Goal: Check status: Check status

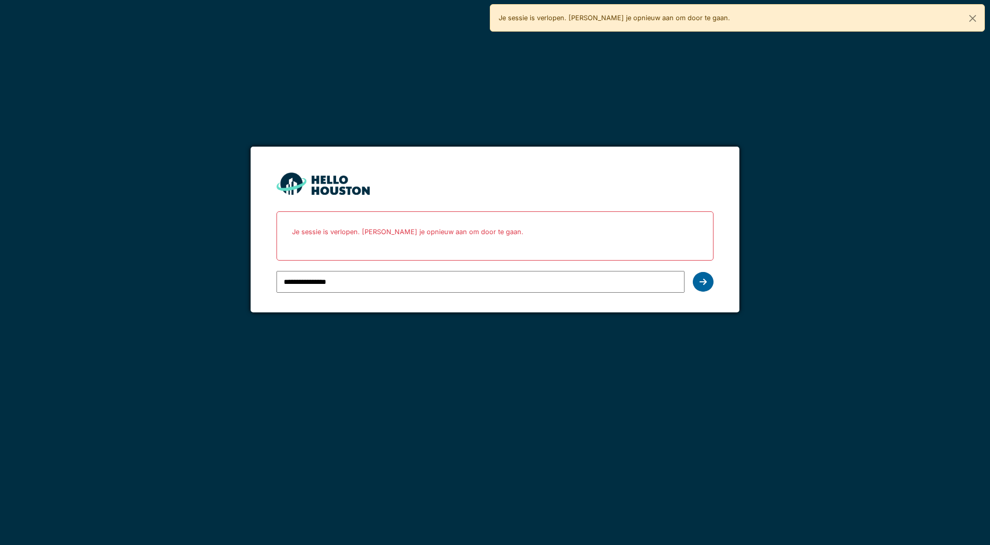
click at [698, 281] on div at bounding box center [703, 282] width 21 height 20
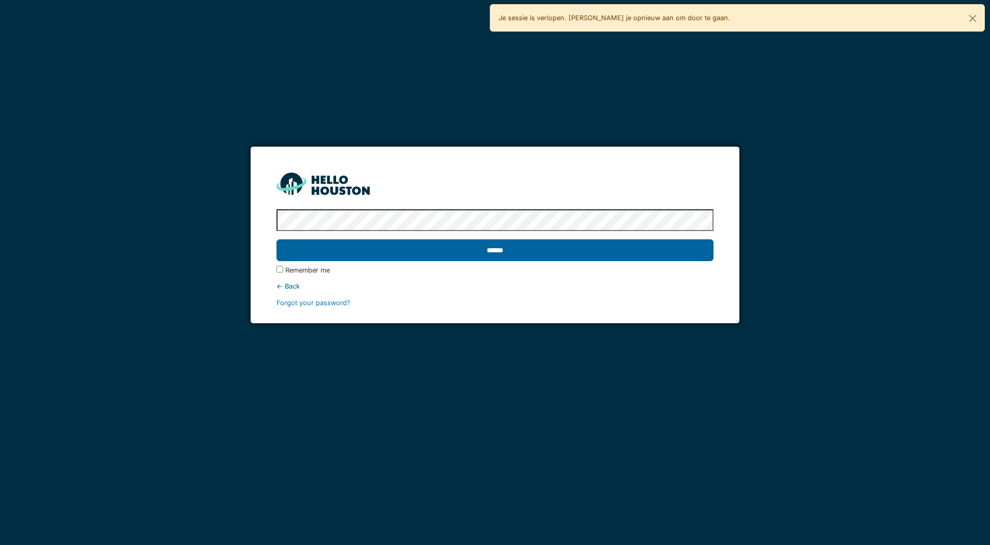
click at [406, 245] on input "******" at bounding box center [495, 250] width 437 height 22
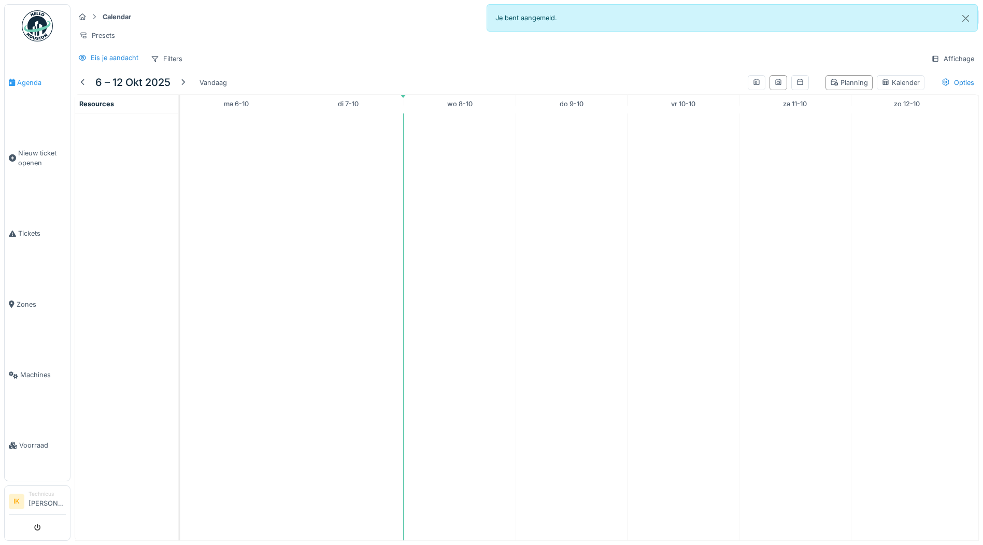
click at [23, 83] on span "Agenda" at bounding box center [41, 83] width 49 height 10
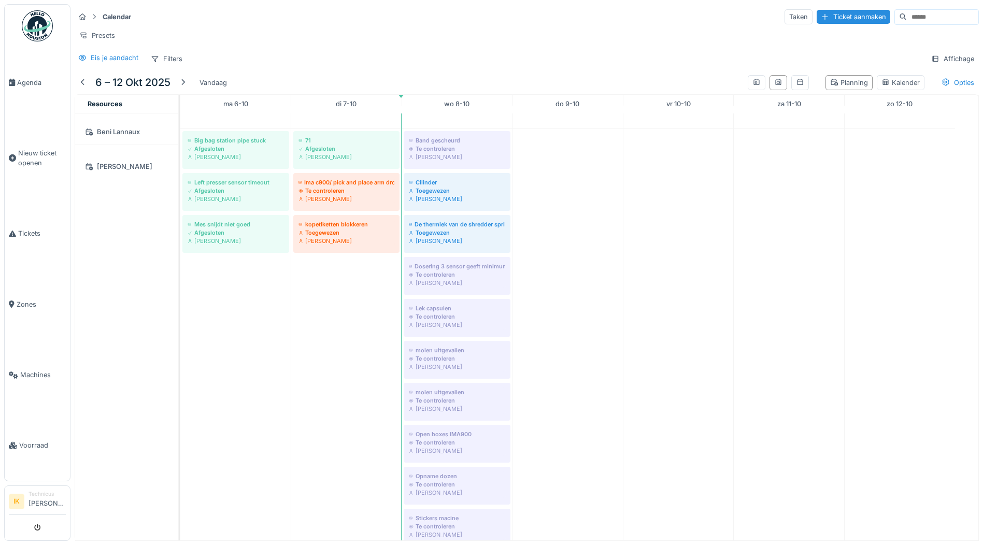
scroll to position [259, 0]
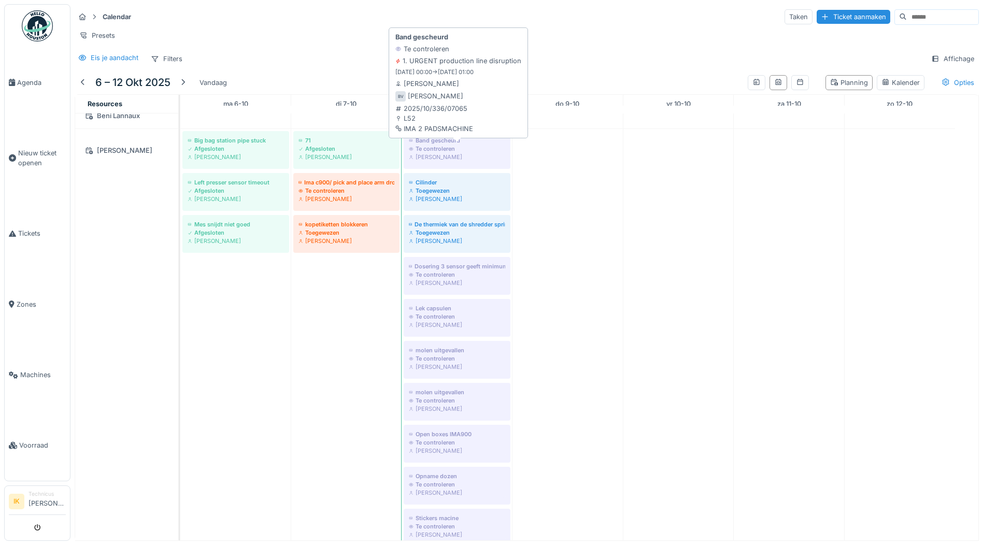
click at [447, 152] on div "Te controleren" at bounding box center [457, 149] width 96 height 8
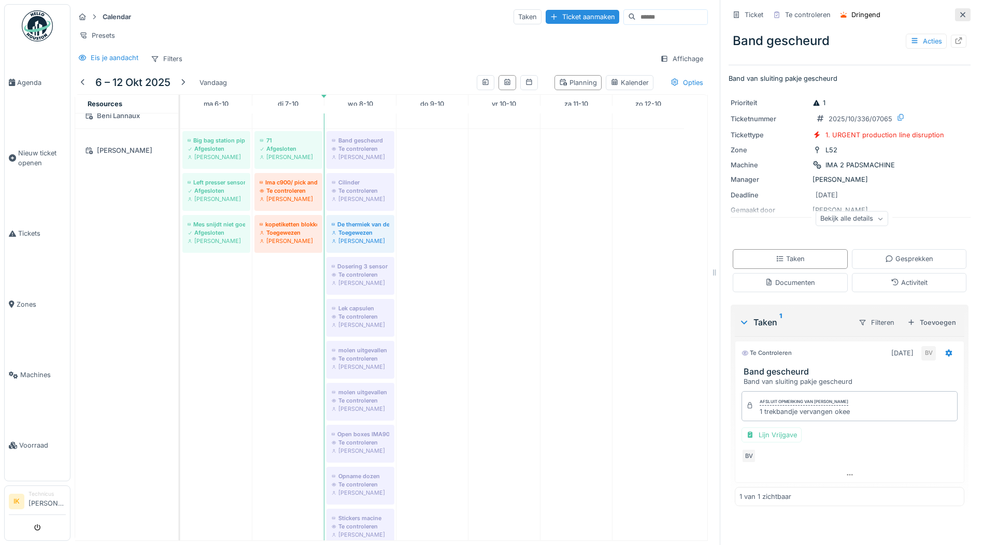
click at [958, 16] on icon at bounding box center [962, 14] width 8 height 7
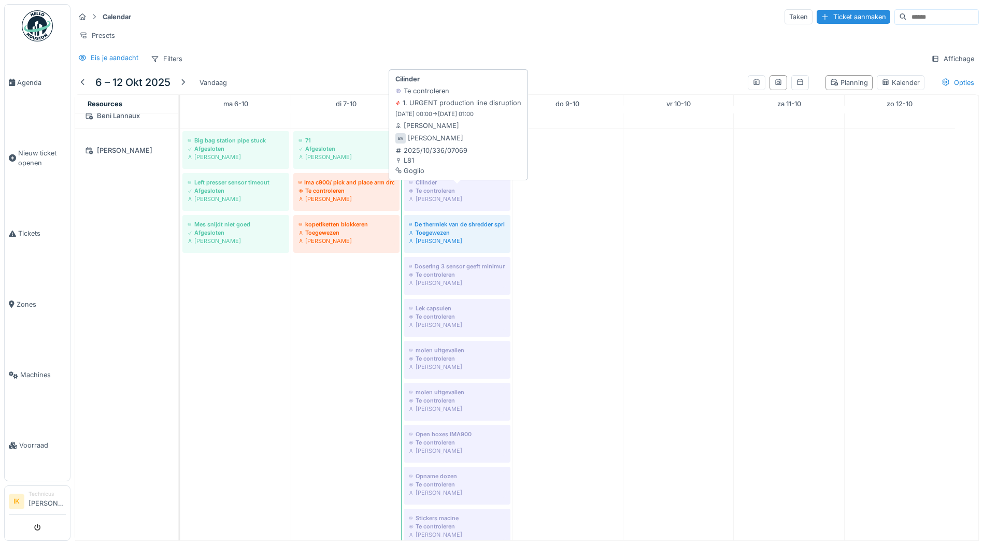
click at [445, 186] on div "Cilinder" at bounding box center [457, 182] width 96 height 8
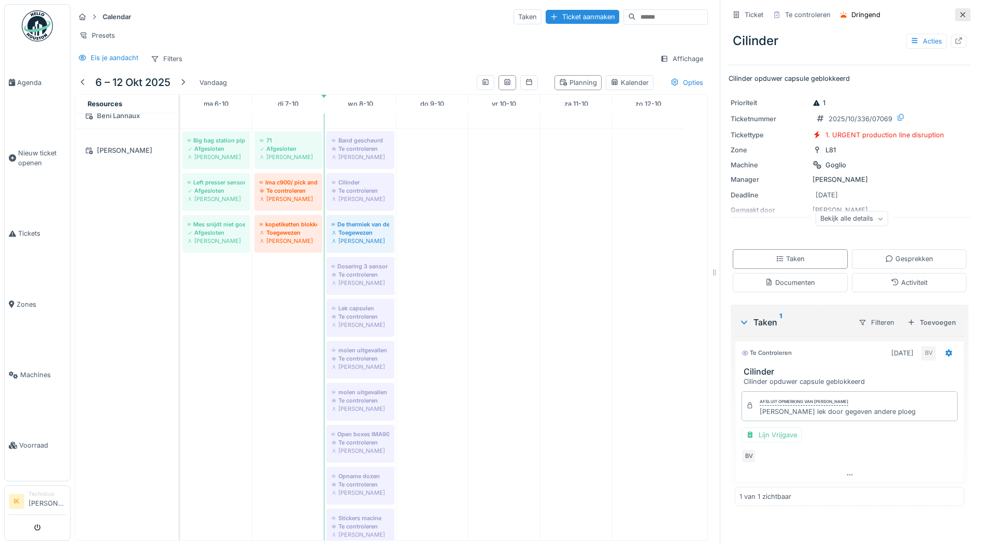
click at [958, 16] on icon at bounding box center [962, 14] width 8 height 7
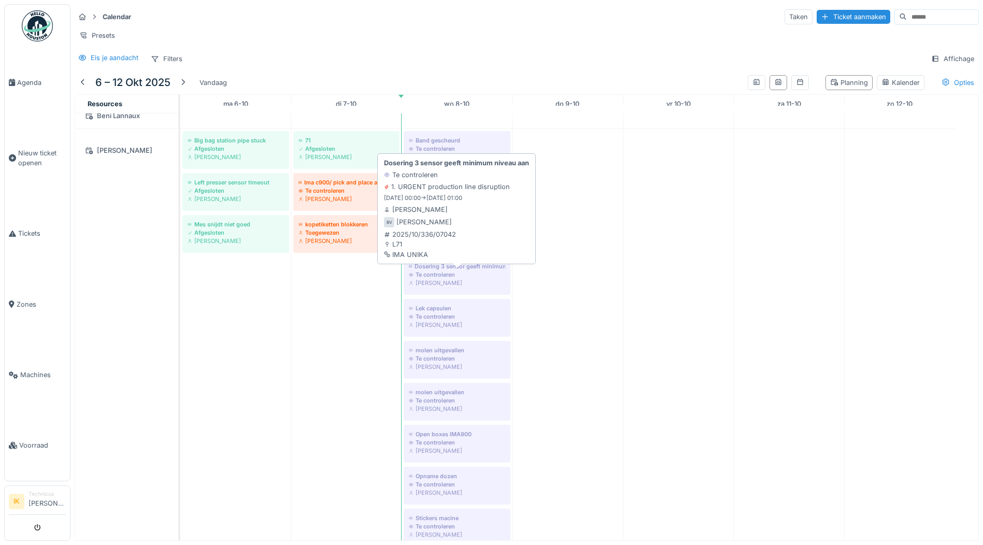
click at [447, 287] on div "Bert Vermeiren" at bounding box center [457, 283] width 96 height 8
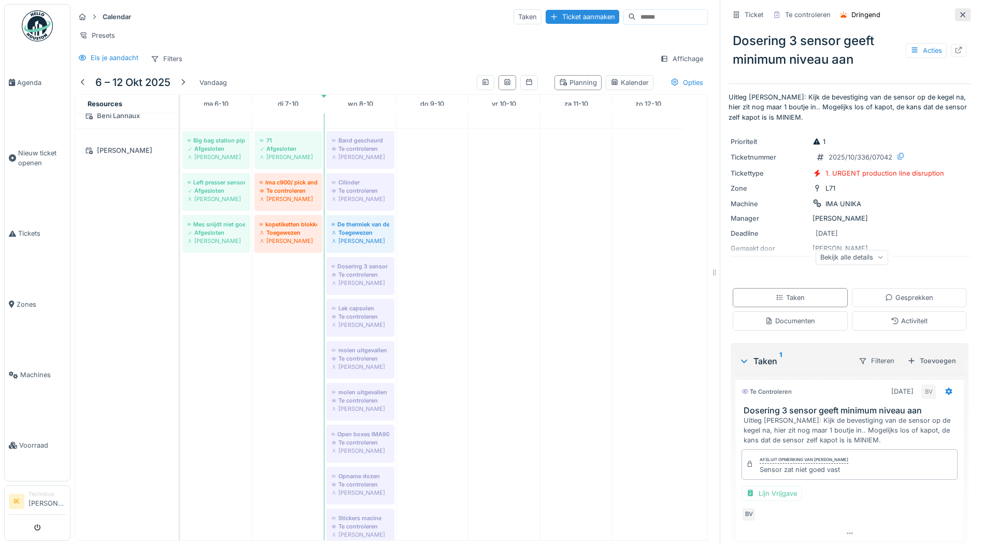
click at [958, 13] on icon at bounding box center [962, 14] width 8 height 7
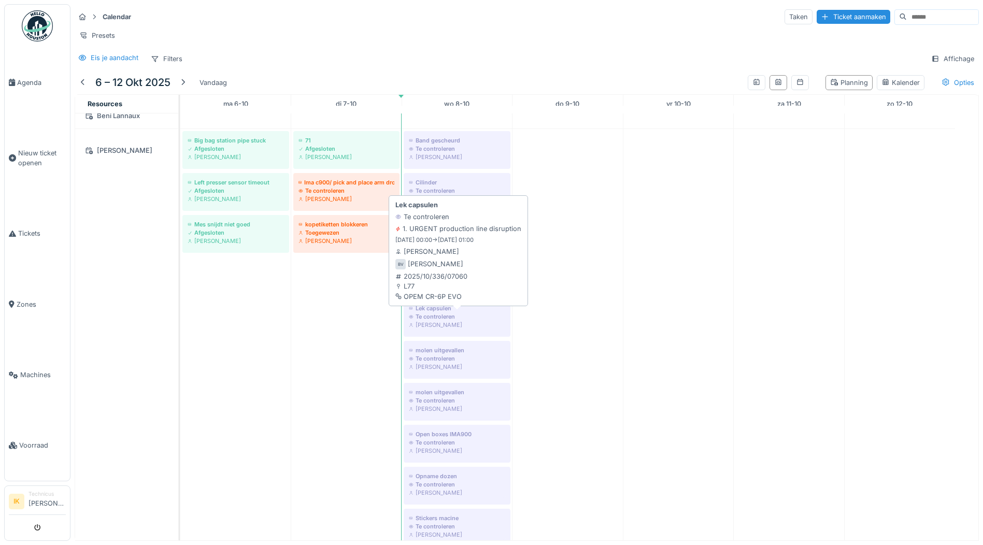
click at [463, 321] on div "Te controleren" at bounding box center [457, 316] width 96 height 8
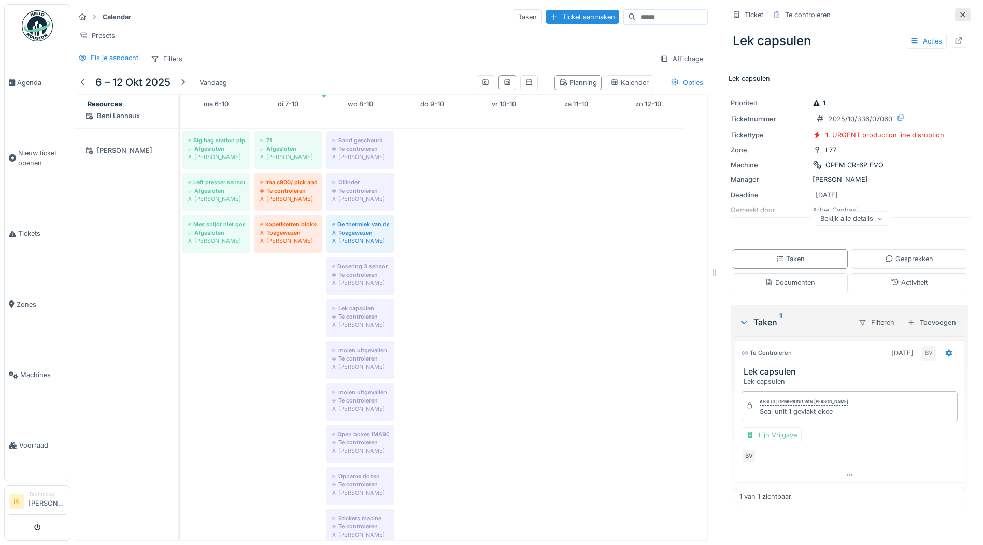
click at [960, 14] on icon at bounding box center [962, 14] width 5 height 5
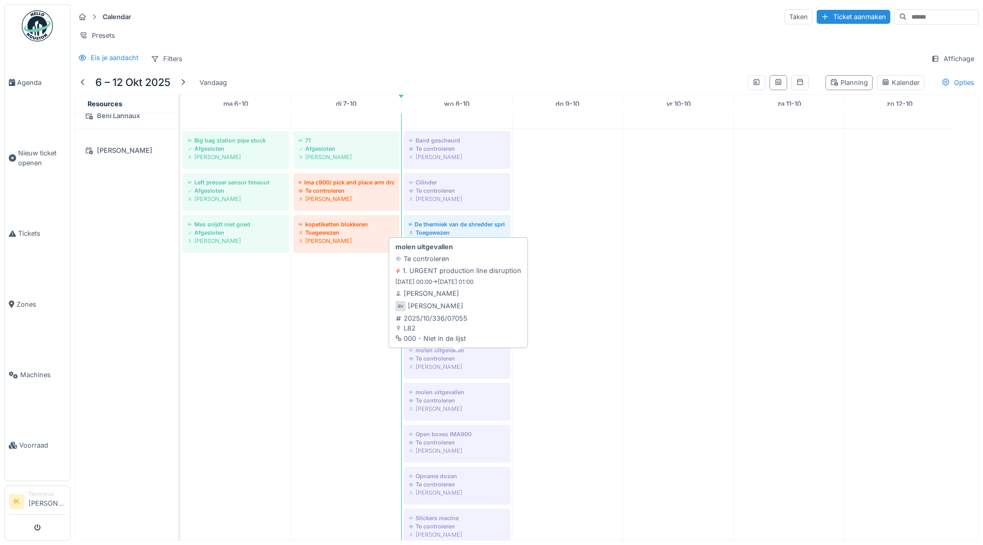
click at [428, 371] on div "Bert Vermeiren" at bounding box center [457, 367] width 96 height 8
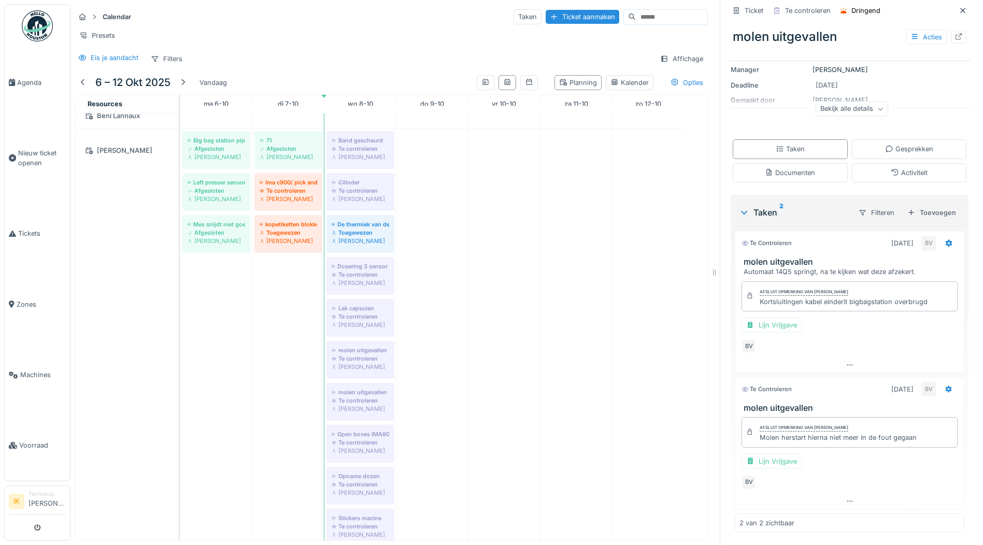
scroll to position [111, 0]
click at [958, 9] on icon at bounding box center [962, 10] width 8 height 7
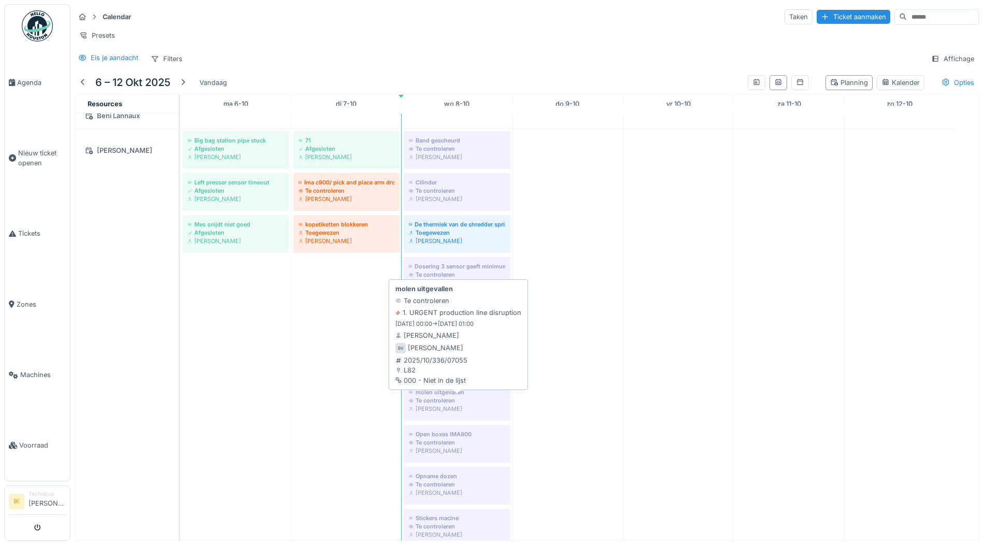
click at [451, 405] on div "Te controleren" at bounding box center [457, 400] width 96 height 8
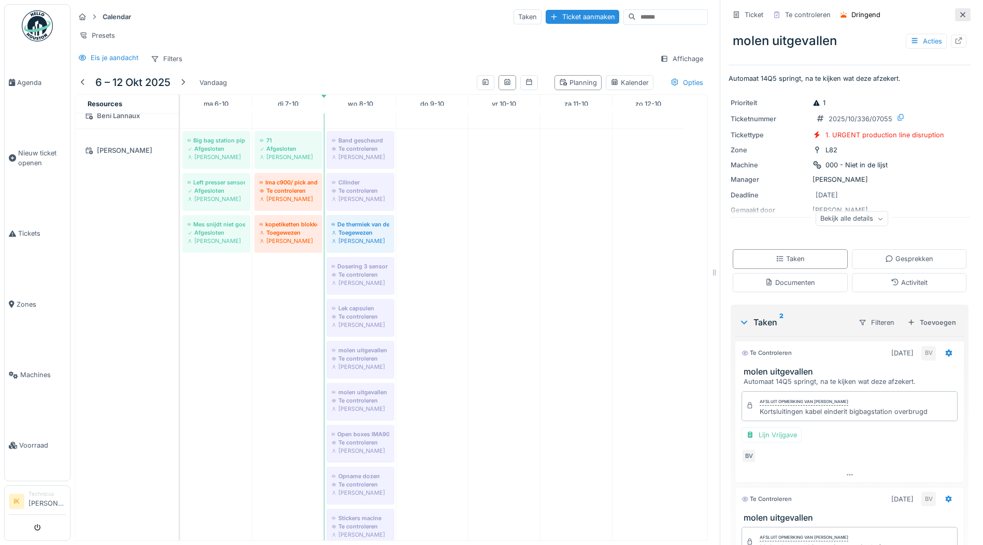
click at [960, 16] on icon at bounding box center [962, 14] width 5 height 5
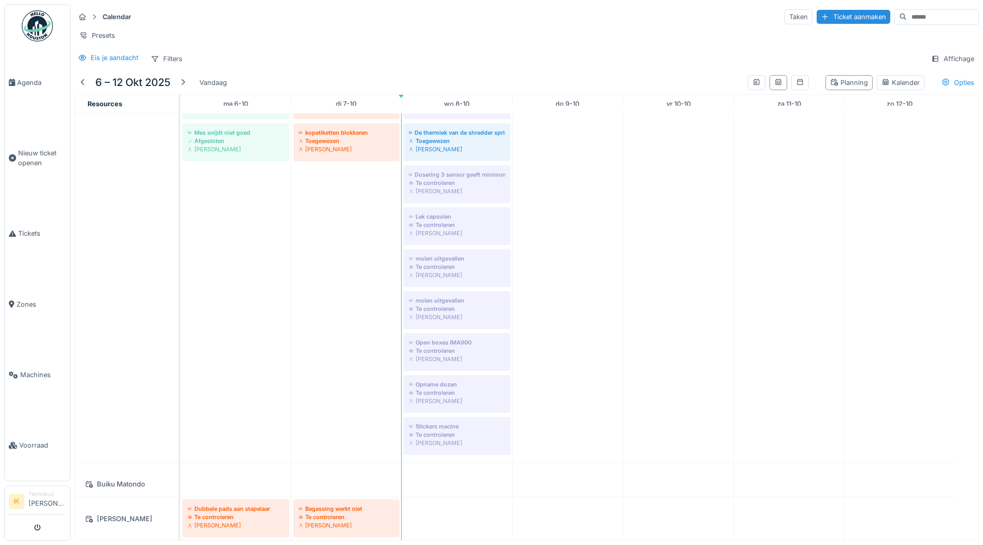
scroll to position [414, 0]
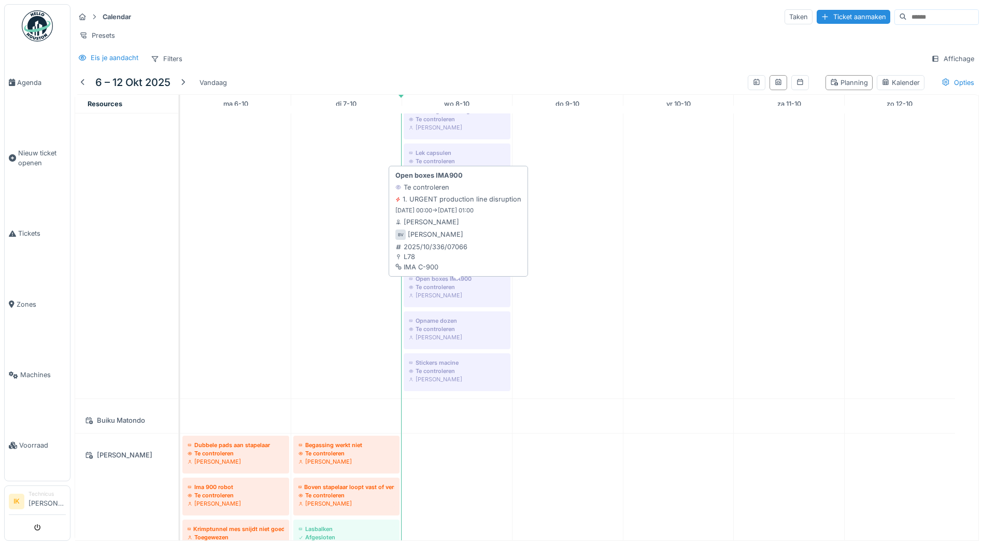
click at [438, 291] on div "Te controleren" at bounding box center [457, 287] width 96 height 8
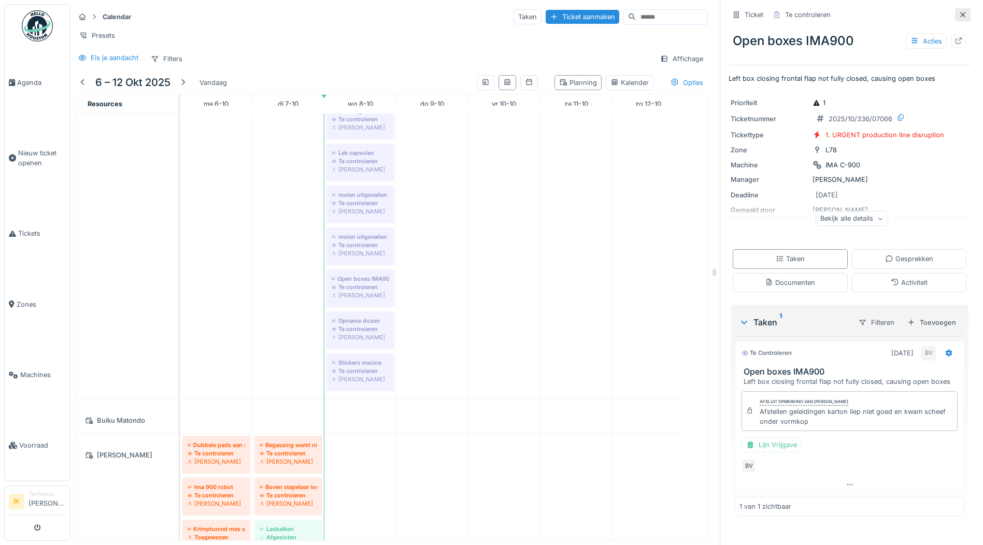
click at [958, 17] on icon at bounding box center [962, 14] width 8 height 7
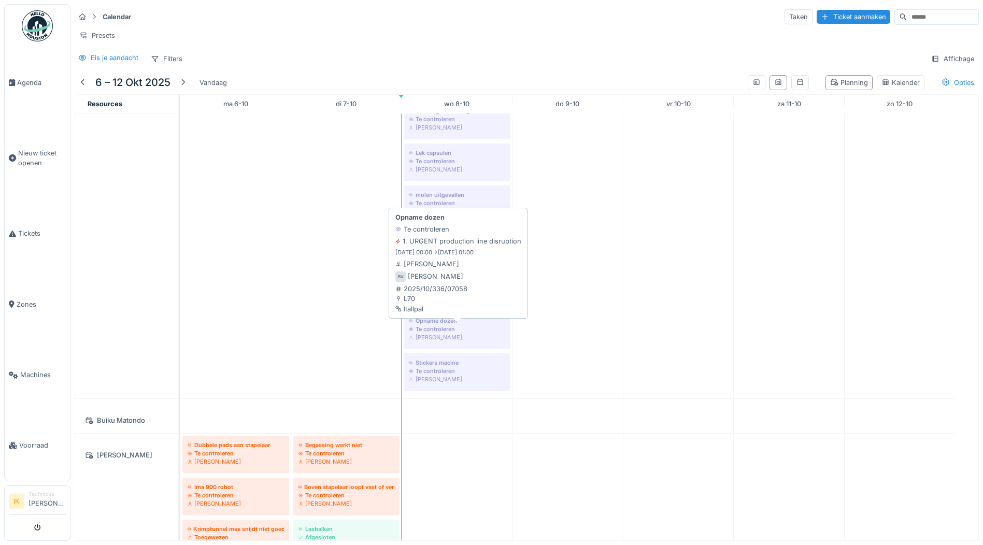
click at [446, 333] on div "Te controleren" at bounding box center [457, 329] width 96 height 8
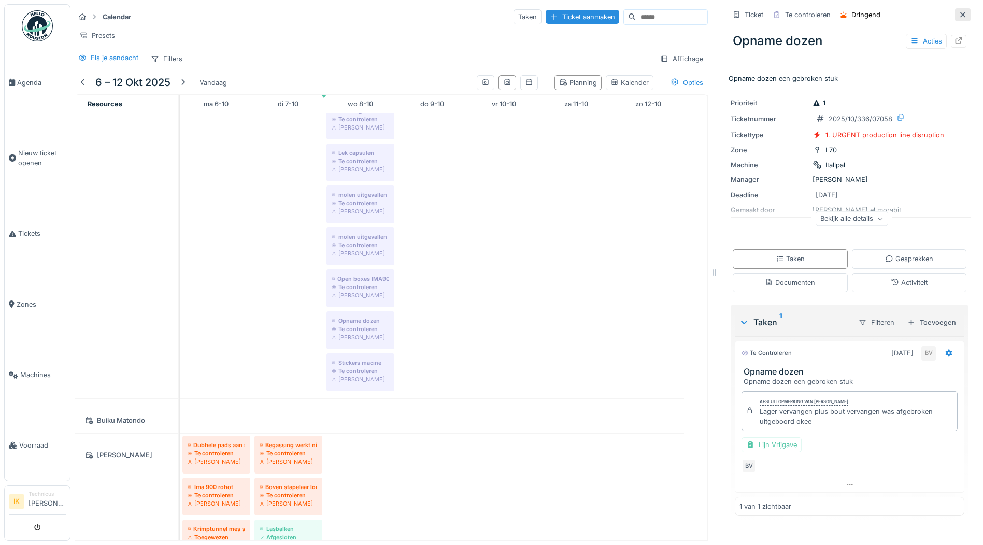
click at [960, 15] on icon at bounding box center [962, 14] width 5 height 5
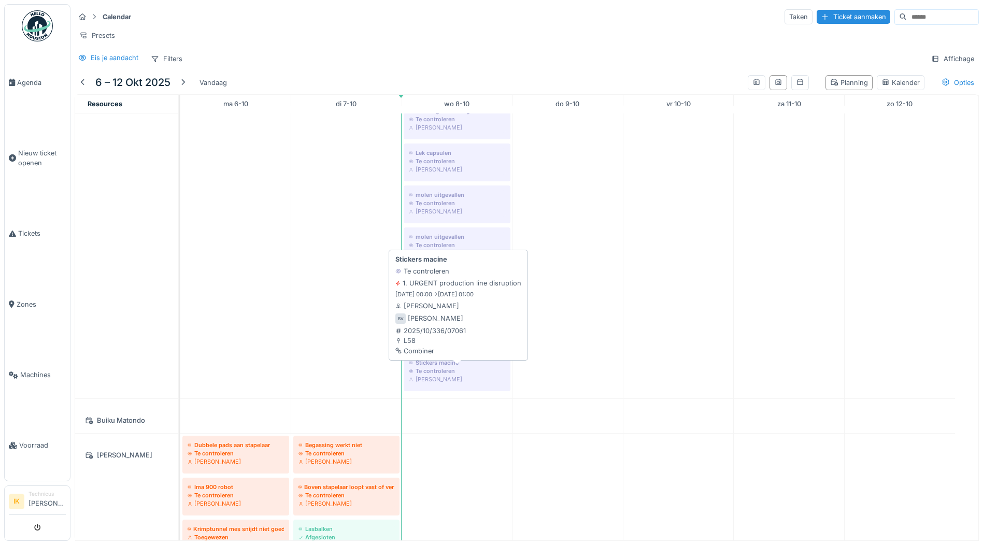
click at [445, 375] on div "Te controleren" at bounding box center [457, 371] width 96 height 8
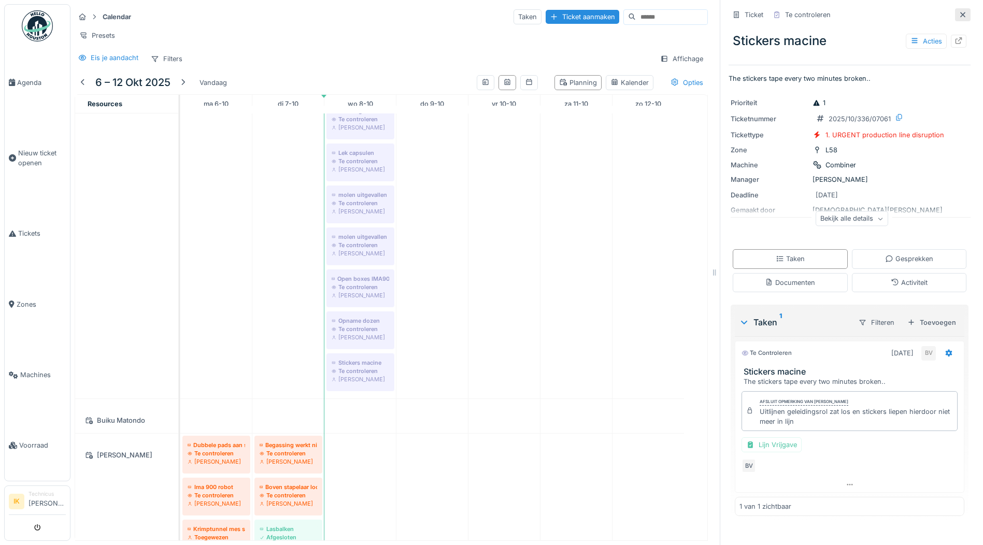
click at [958, 10] on div at bounding box center [962, 15] width 8 height 10
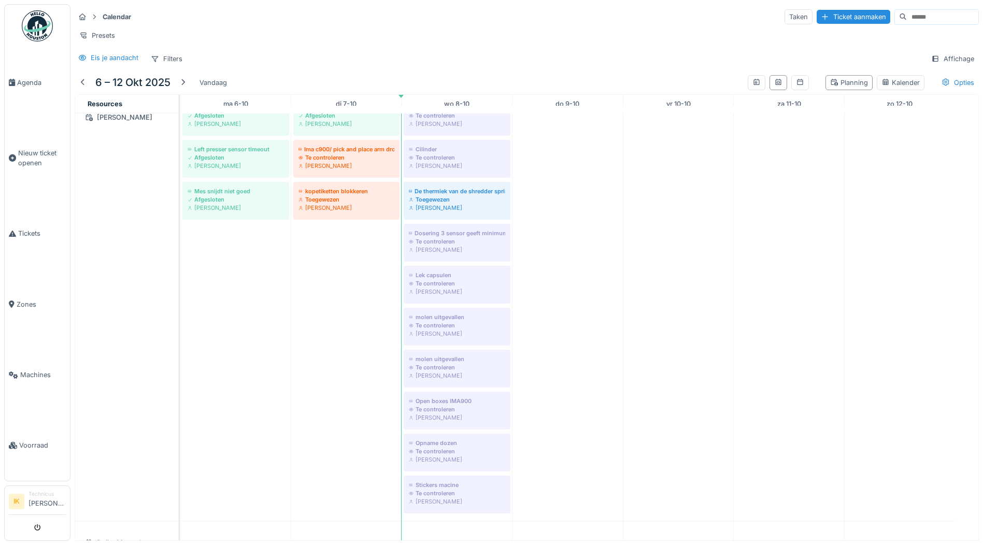
scroll to position [259, 0]
